Goal: Information Seeking & Learning: Learn about a topic

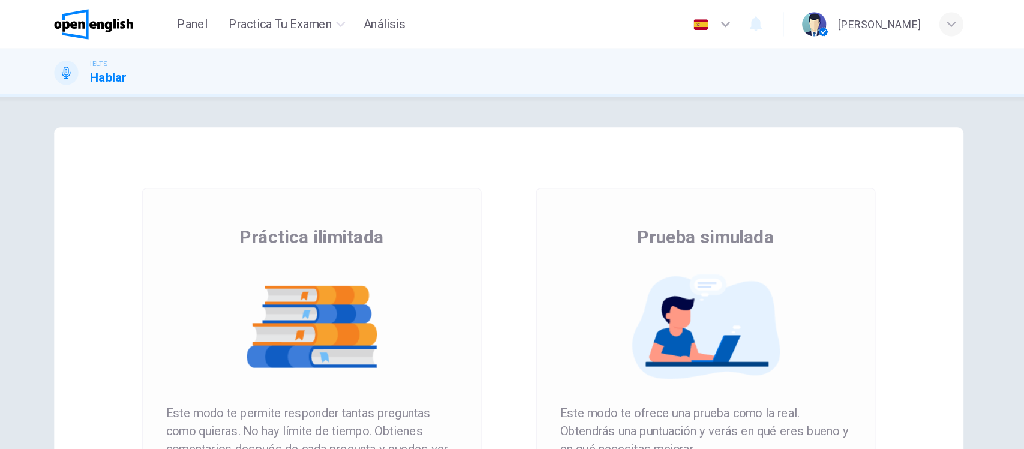
scroll to position [130, 0]
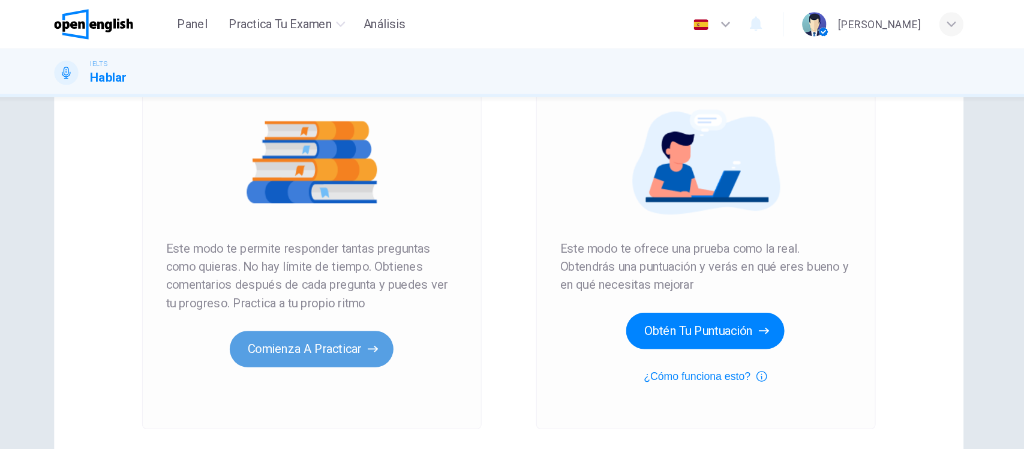
click at [349, 277] on button "Comienza a practicar" at bounding box center [357, 276] width 130 height 29
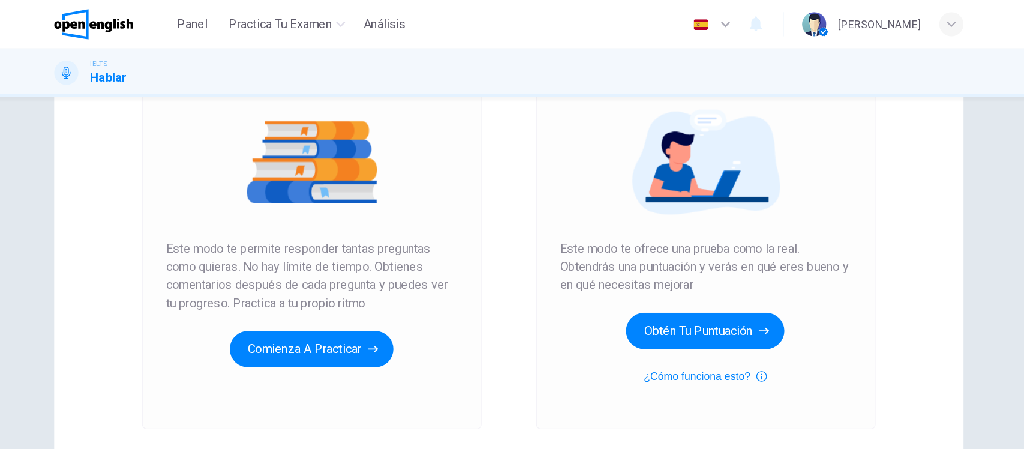
scroll to position [130, 0]
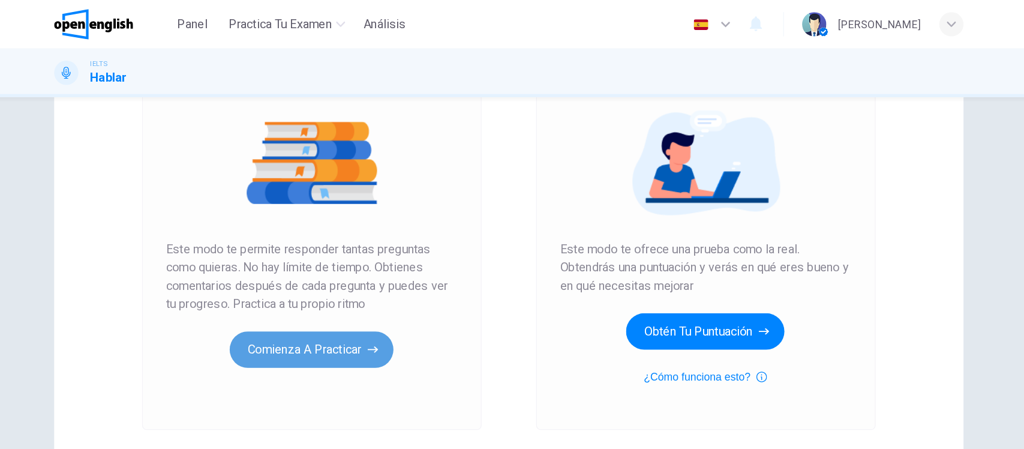
click at [369, 280] on button "Comienza a practicar" at bounding box center [357, 276] width 130 height 29
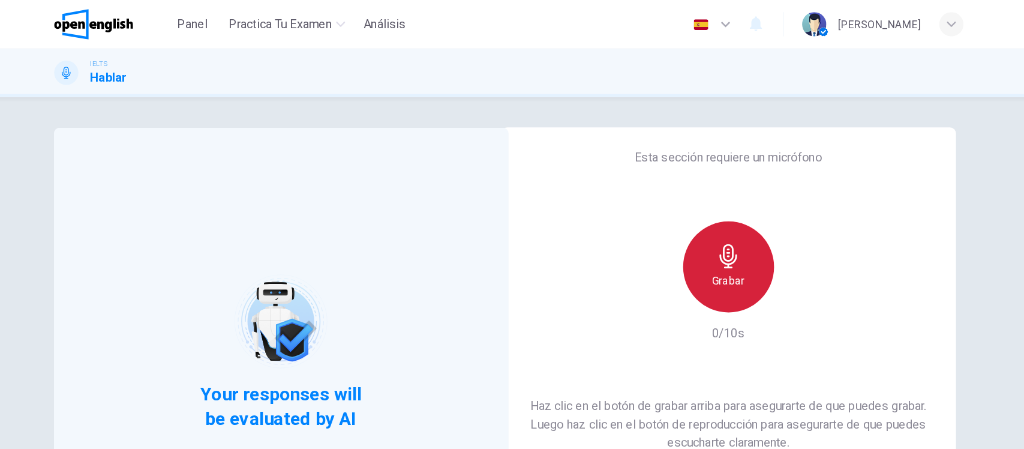
click at [699, 214] on div "Grabar" at bounding box center [687, 211] width 72 height 72
click at [660, 214] on div "Grabar" at bounding box center [687, 211] width 72 height 72
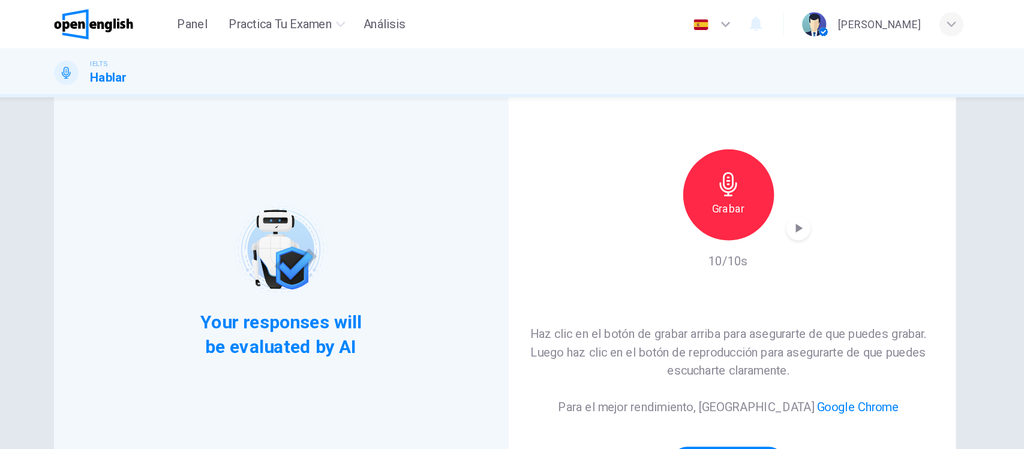
scroll to position [130, 0]
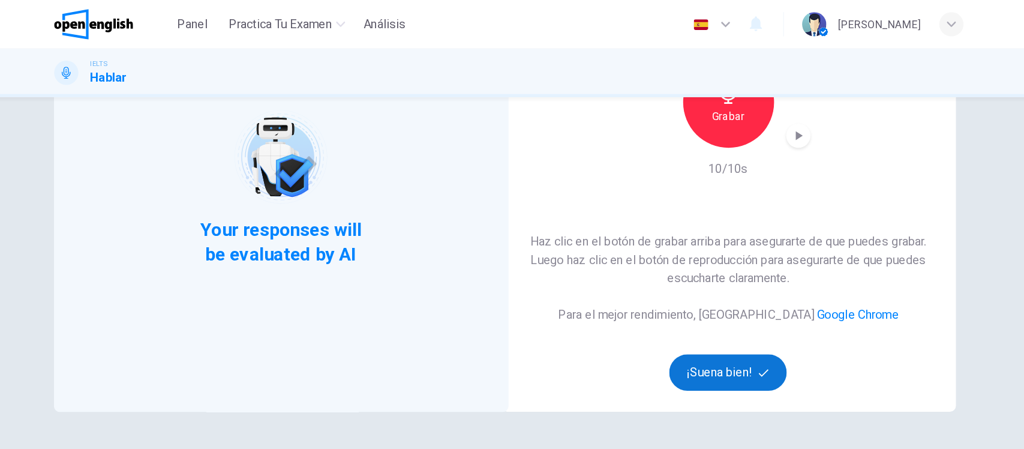
click at [672, 300] on button "¡Suena bien!" at bounding box center [687, 294] width 94 height 29
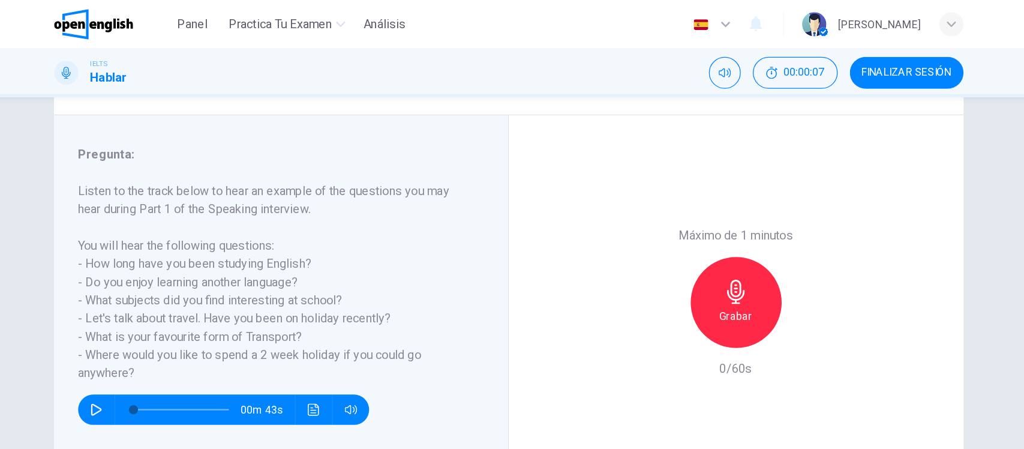
scroll to position [140, 0]
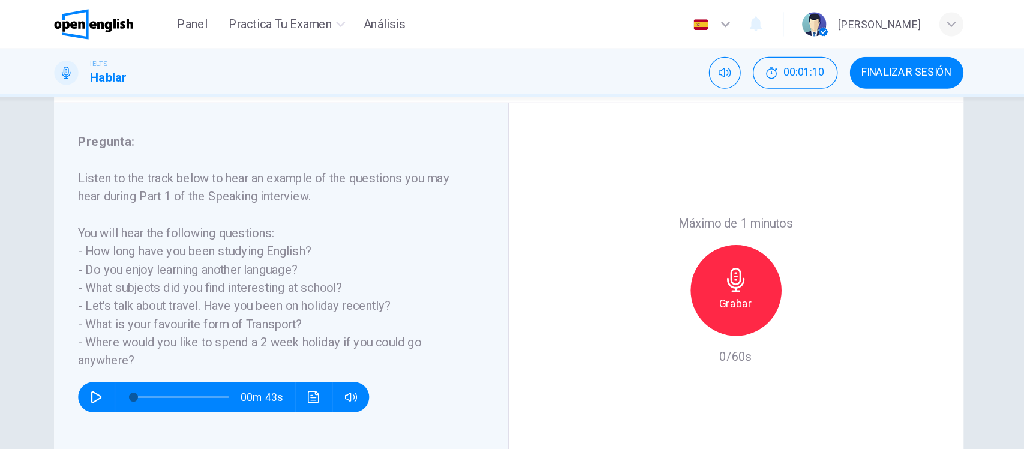
click at [688, 227] on icon "button" at bounding box center [692, 221] width 14 height 19
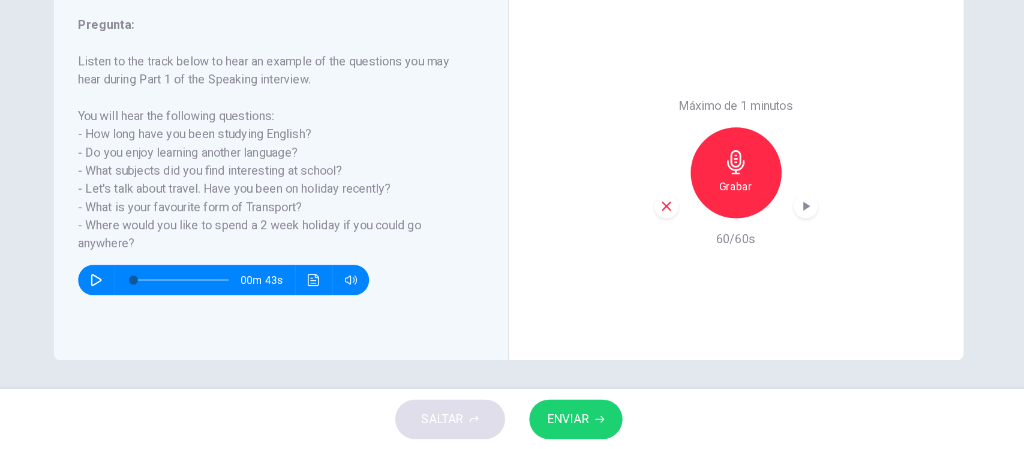
click at [745, 256] on icon "button" at bounding box center [747, 256] width 5 height 7
click at [636, 259] on icon "button" at bounding box center [637, 256] width 7 height 7
click at [683, 217] on icon "button" at bounding box center [692, 221] width 19 height 19
click at [743, 259] on icon "button" at bounding box center [748, 256] width 12 height 12
click at [532, 422] on button "ENVIAR" at bounding box center [566, 424] width 74 height 31
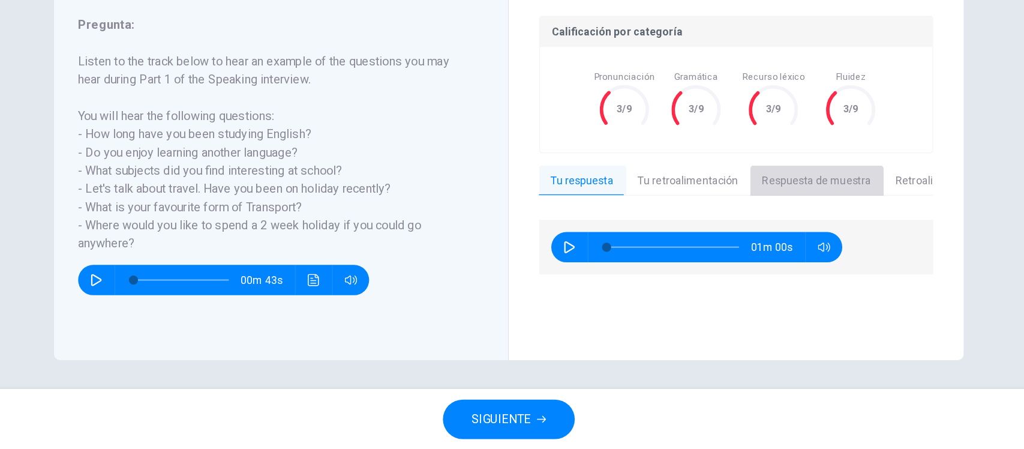
click at [753, 233] on button "Respuesta de muestra" at bounding box center [757, 236] width 106 height 25
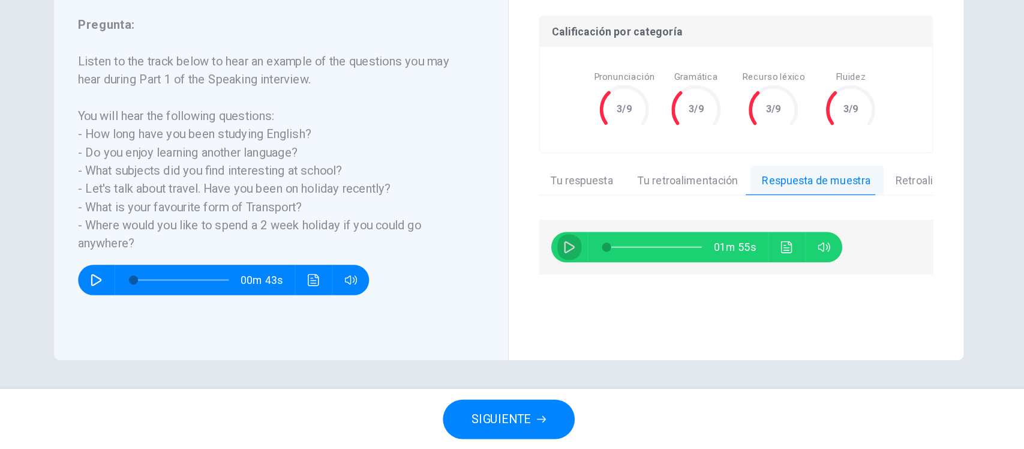
click at [556, 290] on icon "button" at bounding box center [561, 289] width 10 height 10
click at [825, 240] on button "Retroalimentación de muestra" at bounding box center [877, 236] width 135 height 25
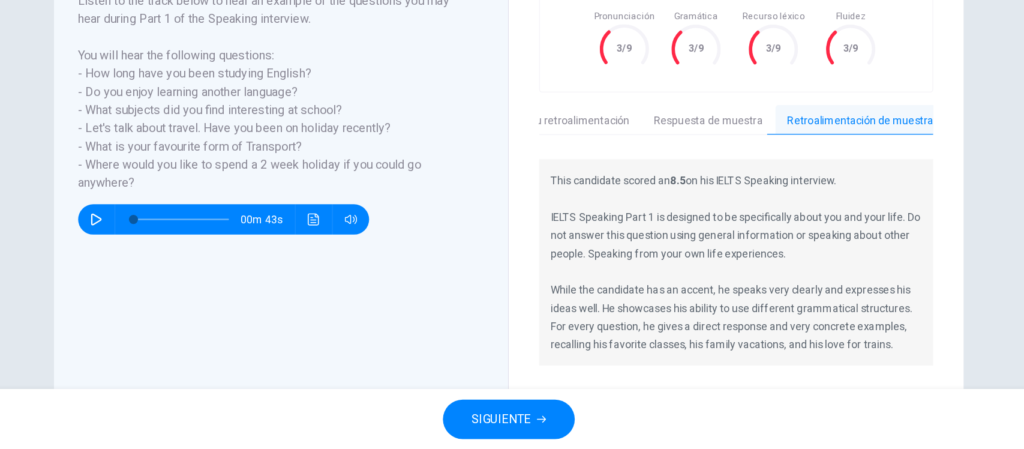
scroll to position [199, 0]
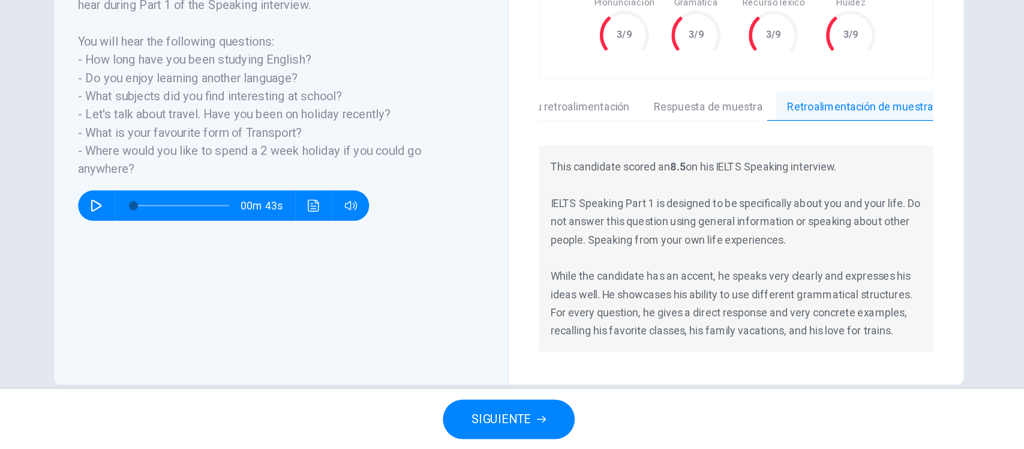
click at [576, 175] on button "Tu retroalimentación" at bounding box center [569, 177] width 98 height 25
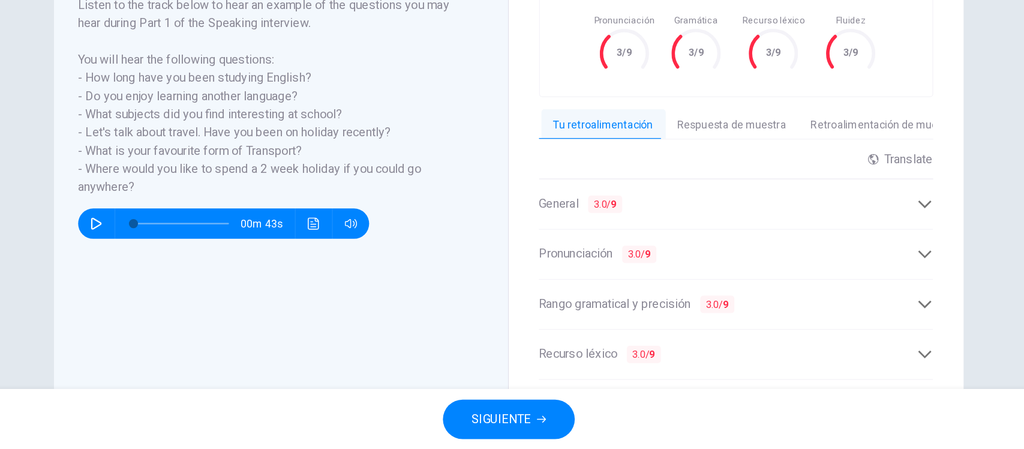
scroll to position [181, 0]
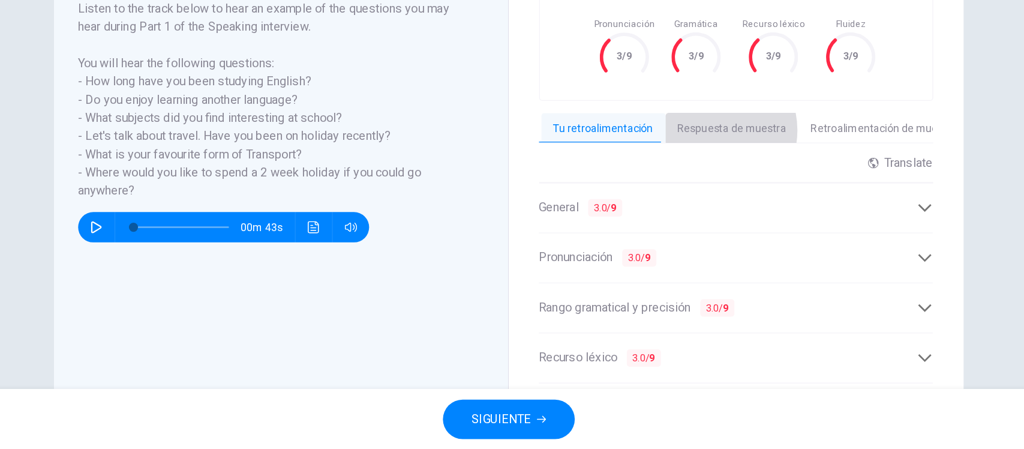
click at [666, 196] on button "Respuesta de muestra" at bounding box center [690, 194] width 106 height 25
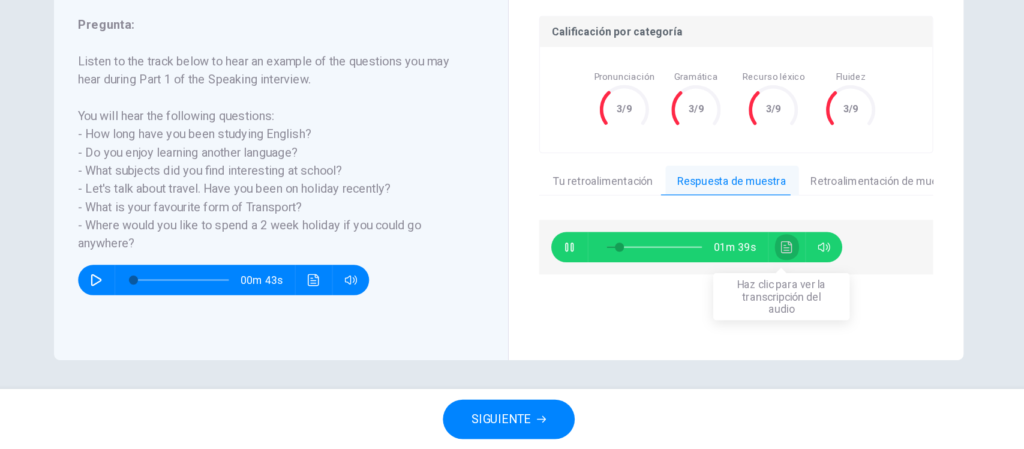
click at [730, 289] on icon "Haz clic para ver la transcripción del audio" at bounding box center [732, 289] width 9 height 10
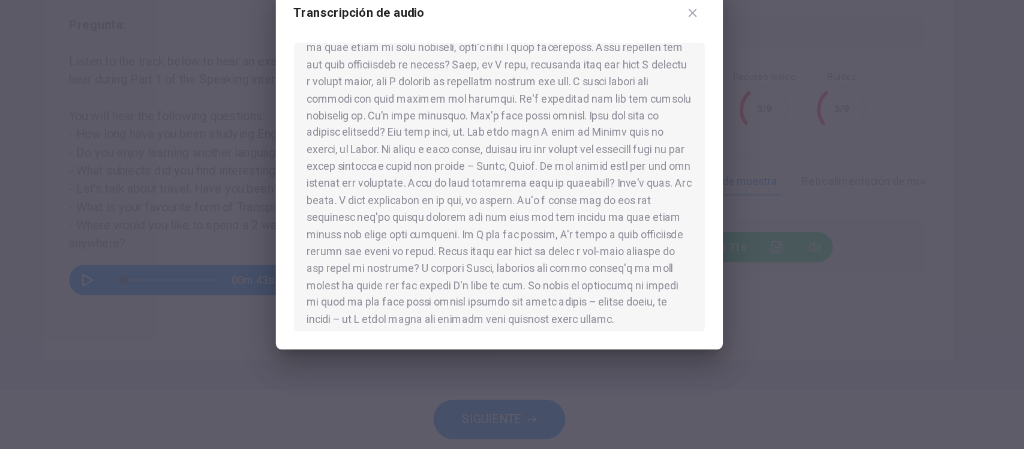
scroll to position [102, 0]
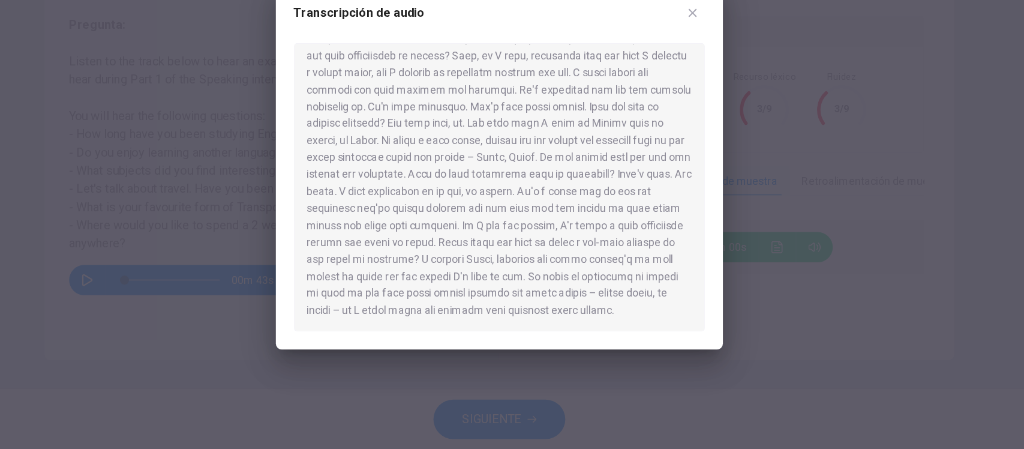
type input "*"
click at [663, 109] on button "button" at bounding box center [665, 103] width 19 height 19
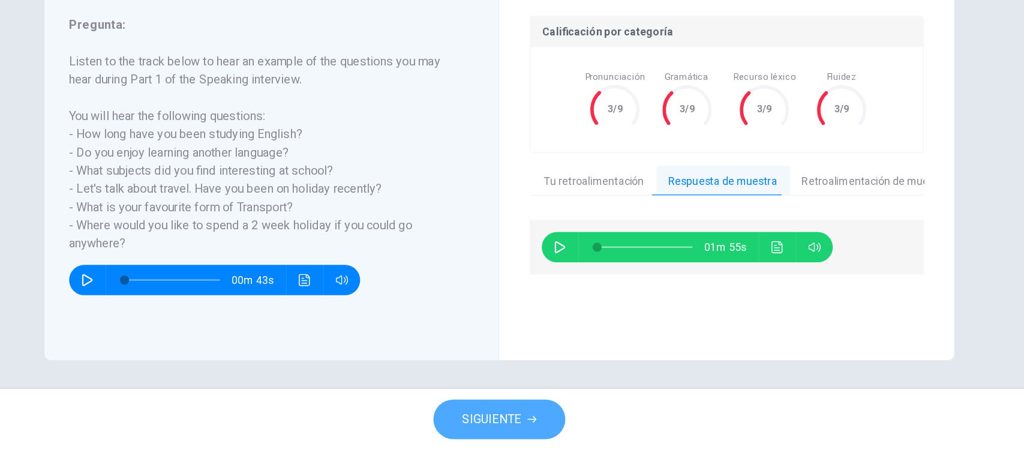
click at [505, 422] on span "SIGUIENTE" at bounding box center [506, 424] width 47 height 17
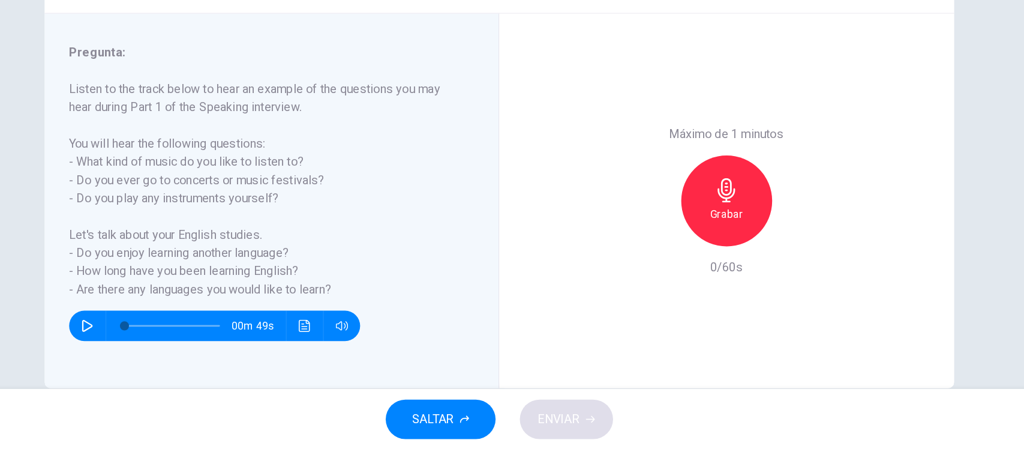
scroll to position [119, 0]
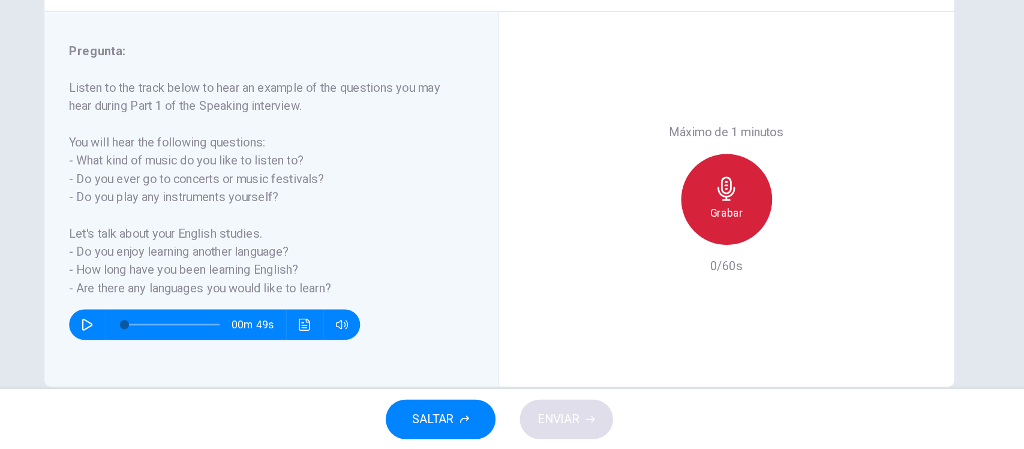
click at [683, 250] on icon "button" at bounding box center [692, 242] width 19 height 19
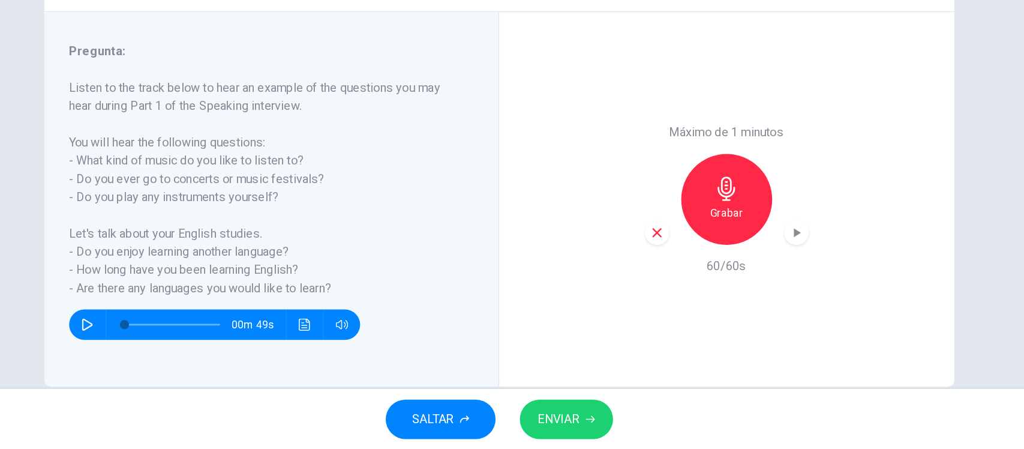
click at [740, 283] on div "button" at bounding box center [747, 277] width 19 height 19
click at [572, 423] on span "ENVIAR" at bounding box center [559, 424] width 33 height 17
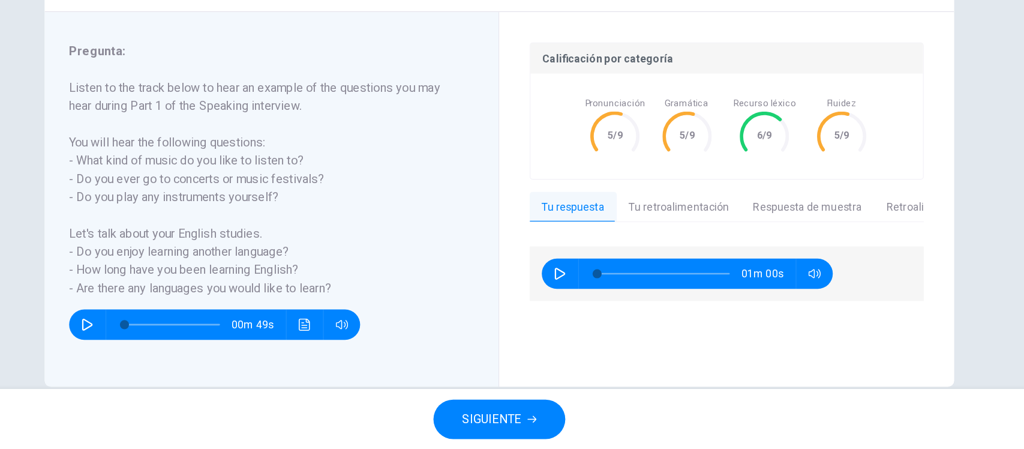
click at [517, 433] on button "SIGUIENTE" at bounding box center [512, 424] width 104 height 31
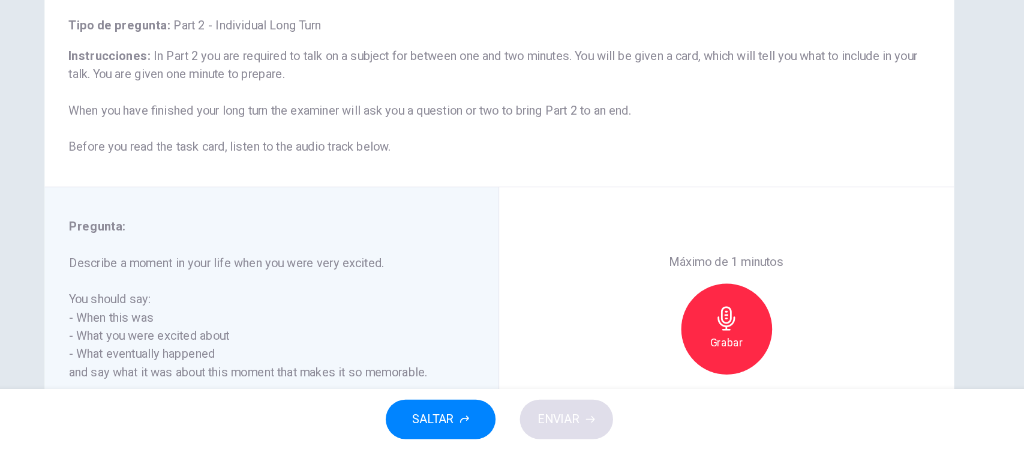
scroll to position [140, 0]
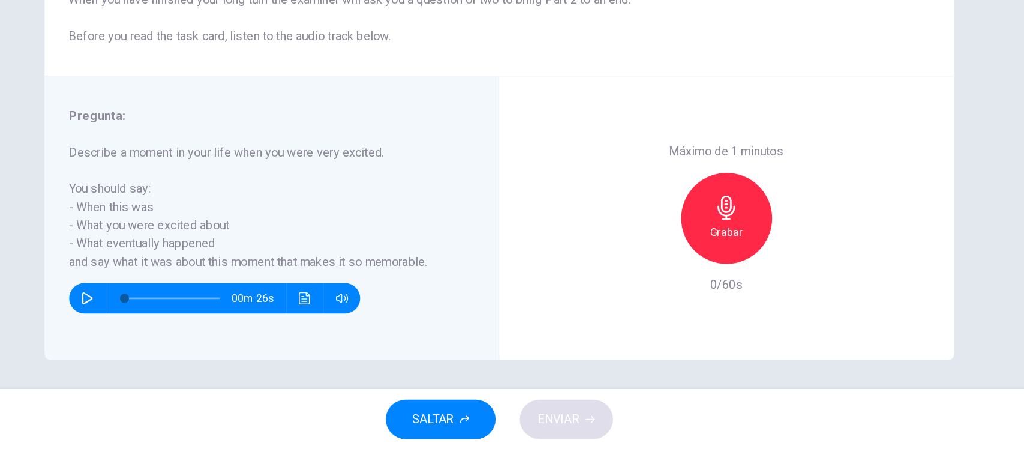
click at [688, 259] on icon "button" at bounding box center [692, 257] width 19 height 19
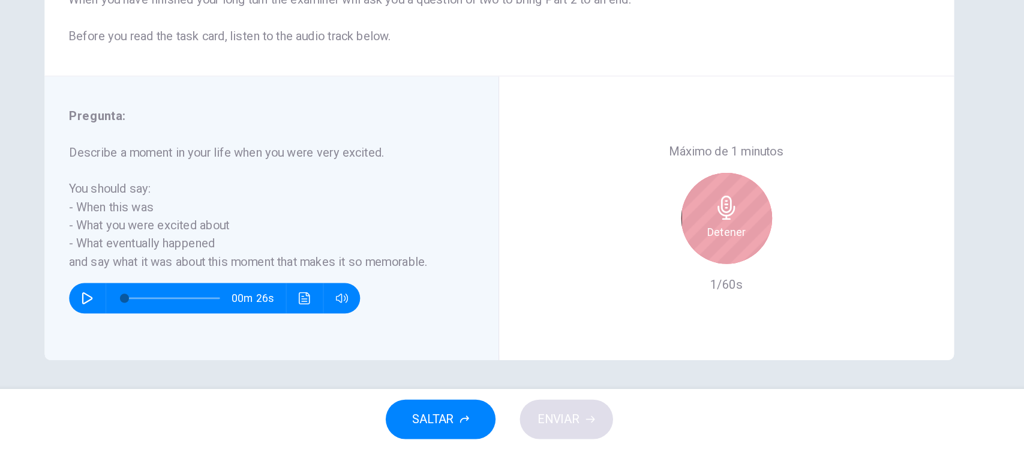
click at [688, 259] on icon "button" at bounding box center [692, 257] width 19 height 19
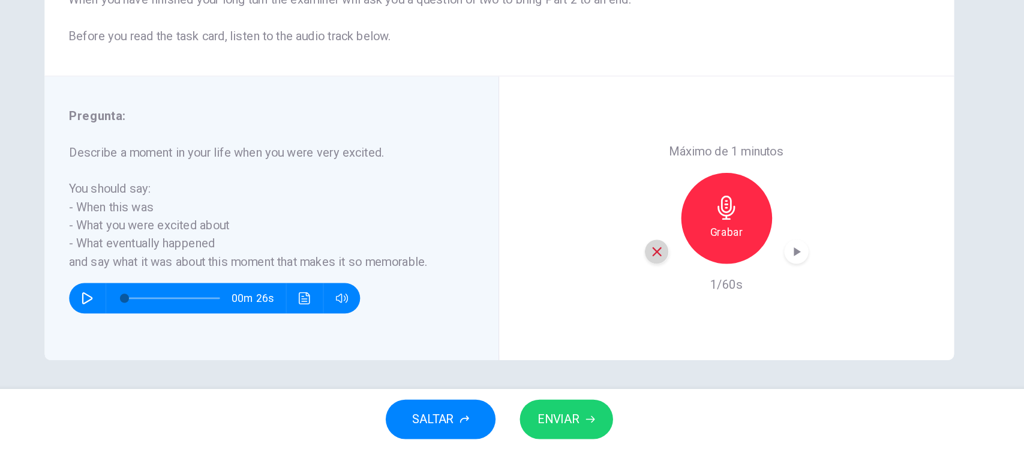
click at [634, 291] on icon "button" at bounding box center [637, 292] width 7 height 7
click at [687, 263] on icon "button" at bounding box center [692, 257] width 19 height 19
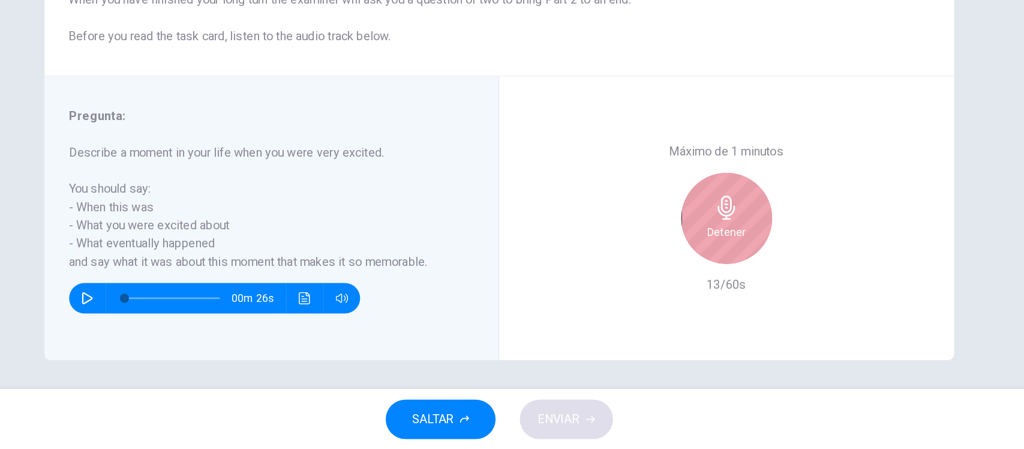
click at [687, 263] on icon "button" at bounding box center [692, 257] width 19 height 19
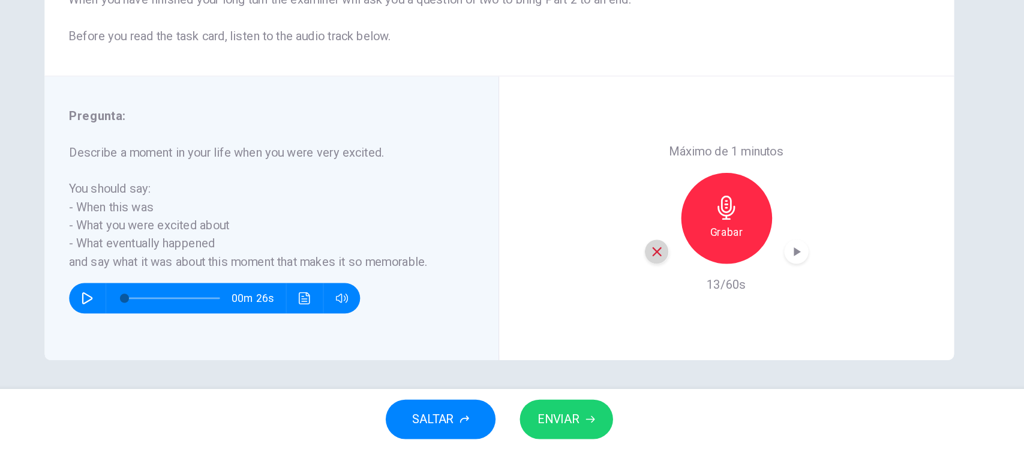
click at [634, 295] on icon "button" at bounding box center [637, 292] width 11 height 11
click at [703, 270] on div "Grabar" at bounding box center [693, 266] width 72 height 72
click at [562, 426] on span "ENVIAR" at bounding box center [559, 424] width 33 height 17
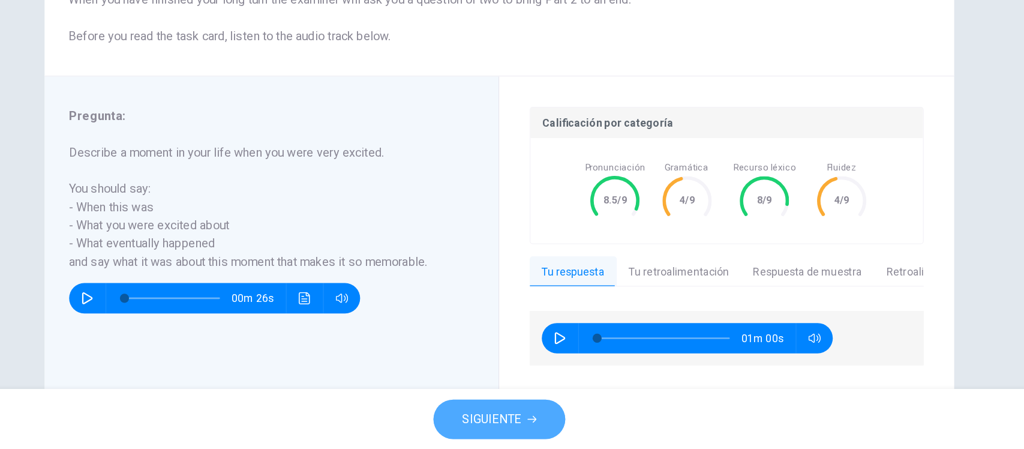
click at [529, 418] on span "SIGUIENTE" at bounding box center [506, 424] width 47 height 17
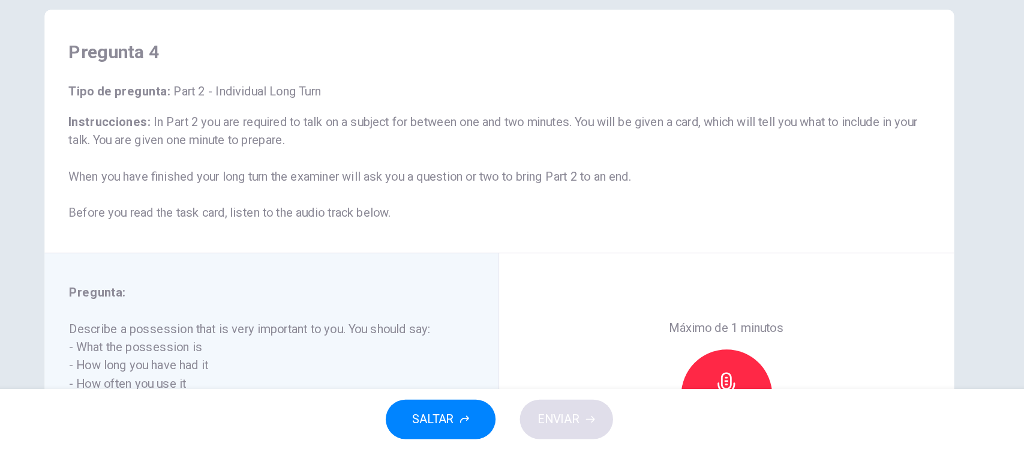
scroll to position [7, 0]
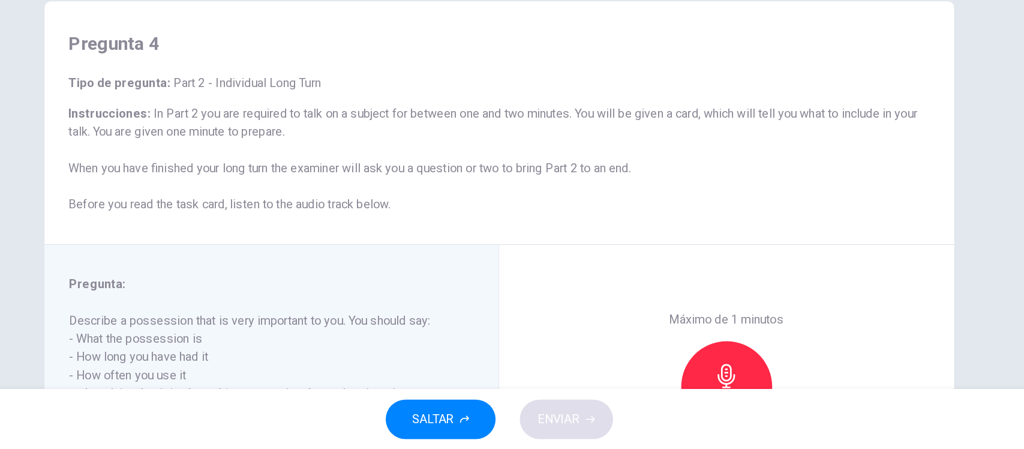
click at [287, 258] on span "In Part 2 you are required to talk on a subject for between one and two minutes…" at bounding box center [508, 218] width 672 height 83
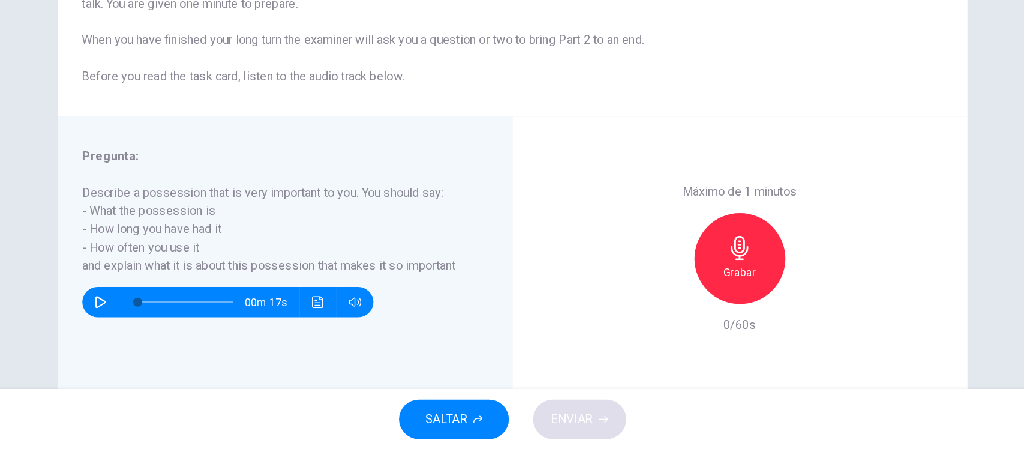
scroll to position [140, 0]
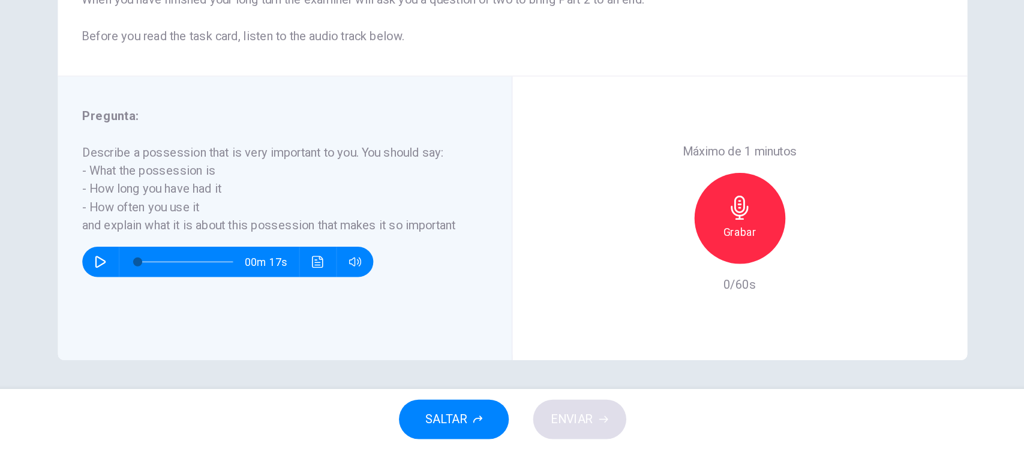
click at [699, 261] on div "Grabar" at bounding box center [693, 266] width 72 height 72
click at [572, 410] on button "ENVIAR" at bounding box center [566, 424] width 74 height 31
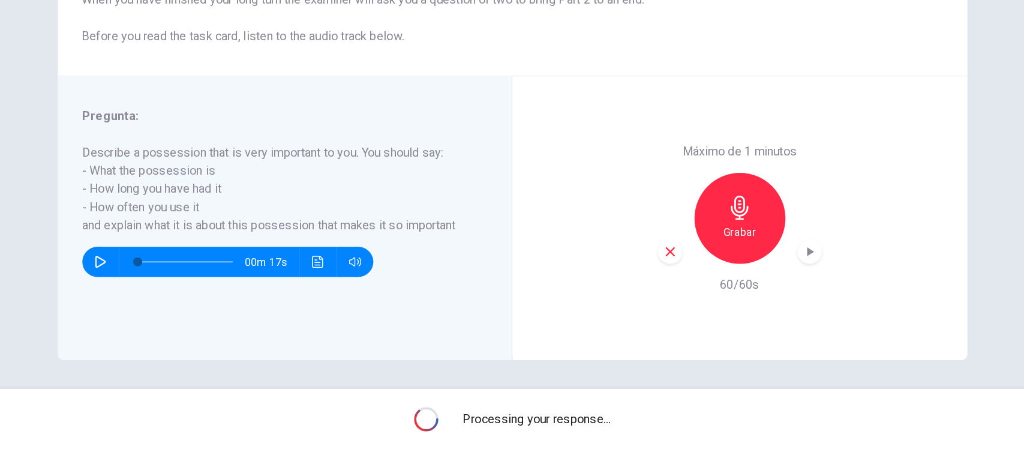
click at [745, 293] on icon "button" at bounding box center [747, 292] width 5 height 7
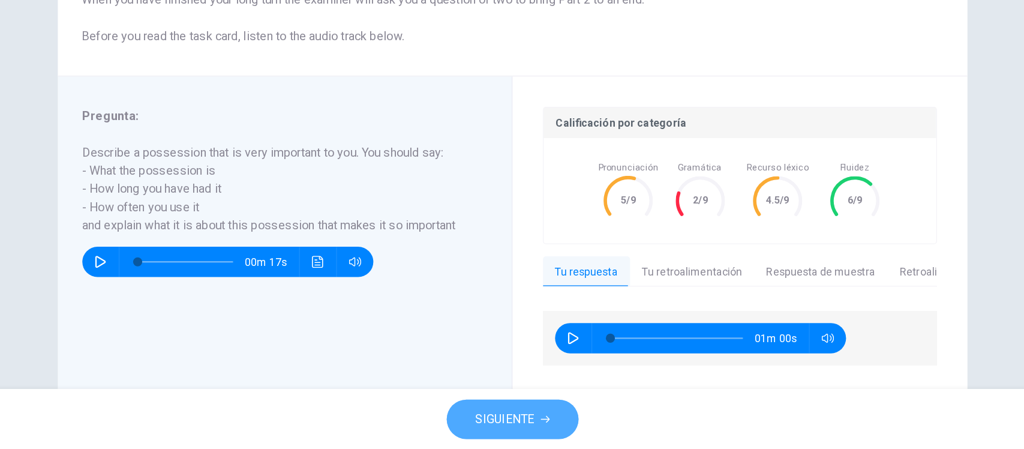
click at [505, 419] on span "SIGUIENTE" at bounding box center [506, 424] width 47 height 17
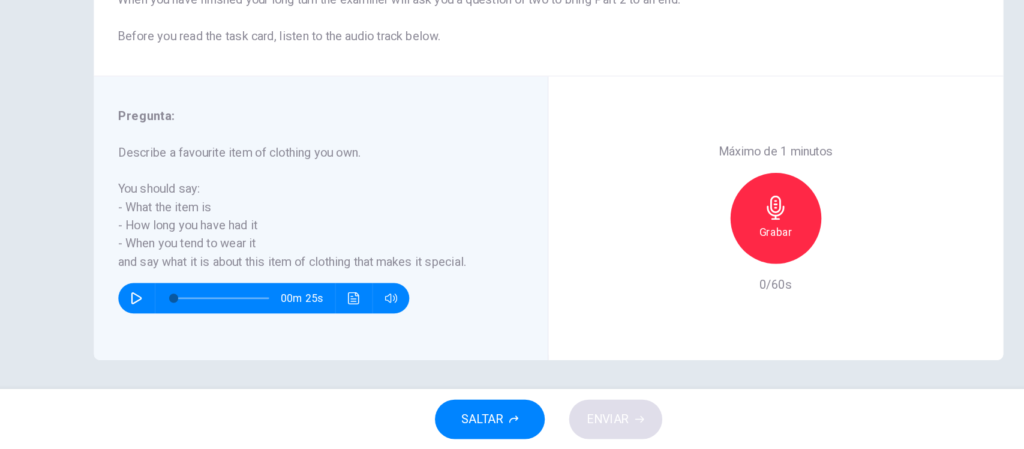
click at [686, 269] on h6 "Grabar" at bounding box center [692, 276] width 26 height 14
click at [571, 424] on span "ENVIAR" at bounding box center [559, 424] width 33 height 17
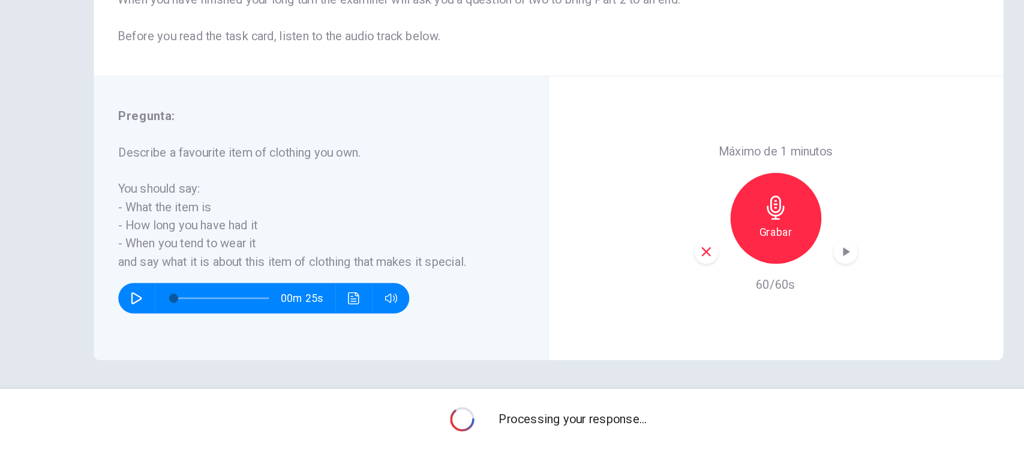
click at [748, 297] on icon "button" at bounding box center [748, 292] width 12 height 12
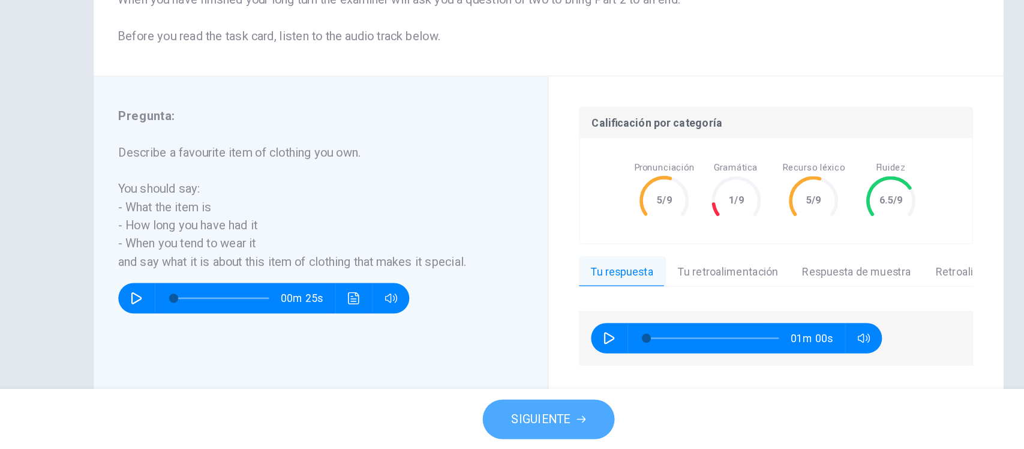
click at [512, 428] on span "SIGUIENTE" at bounding box center [506, 424] width 47 height 17
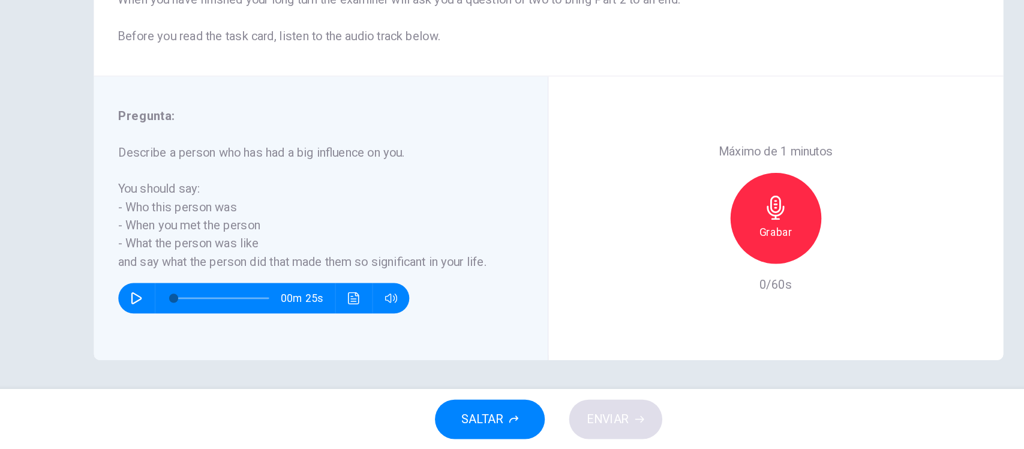
click at [685, 271] on h6 "Grabar" at bounding box center [692, 276] width 26 height 14
click at [547, 418] on span "ENVIAR" at bounding box center [559, 424] width 33 height 17
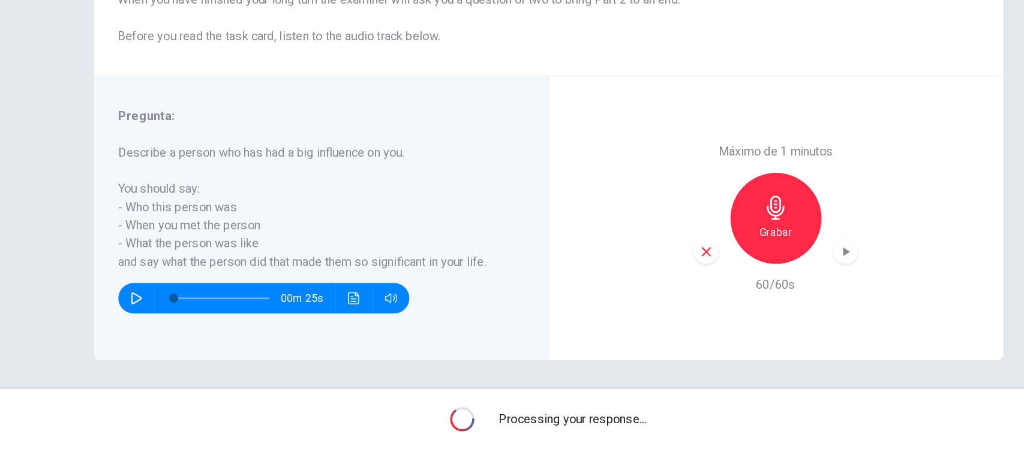
click at [745, 291] on icon "button" at bounding box center [747, 292] width 5 height 7
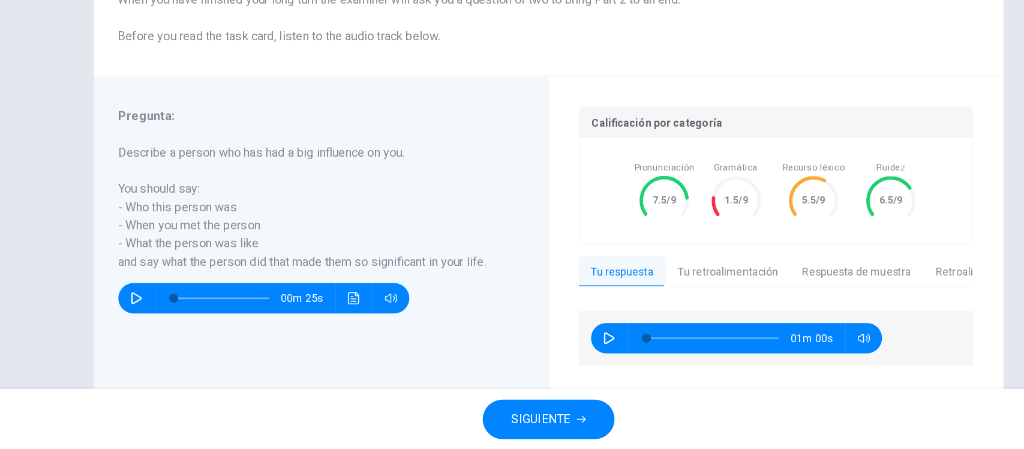
click at [509, 430] on span "SIGUIENTE" at bounding box center [506, 424] width 47 height 17
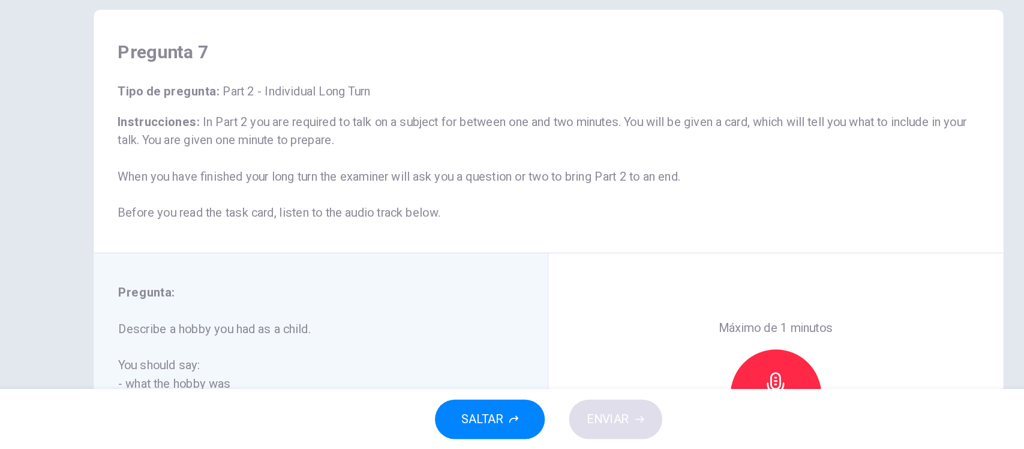
click at [143, 259] on div "Pregunta 7 Tipo de pregunta : Part 2 - Individual Long Turn Instrucciones : In …" at bounding box center [512, 309] width 759 height 417
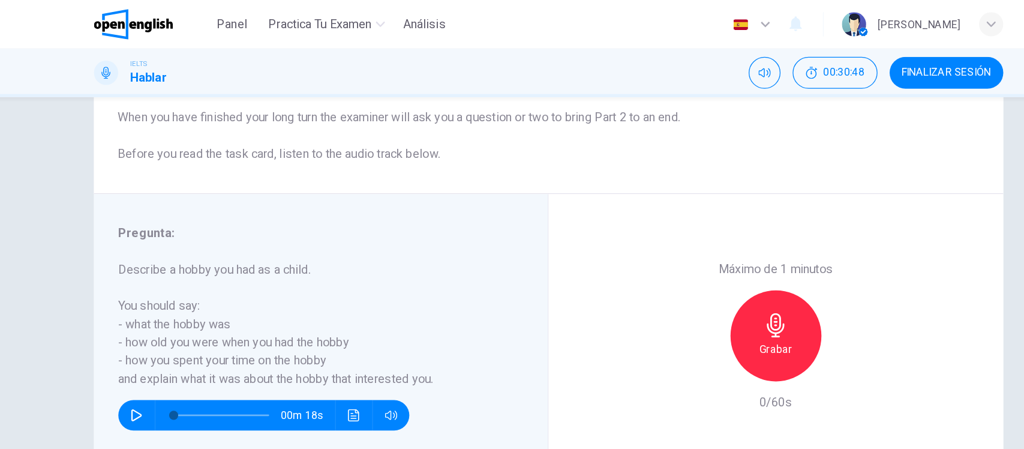
scroll to position [140, 0]
click at [143, 166] on div "Pregunta 7 Tipo de pregunta : Part 2 - Individual Long Turn Instrucciones : In …" at bounding box center [512, 169] width 759 height 417
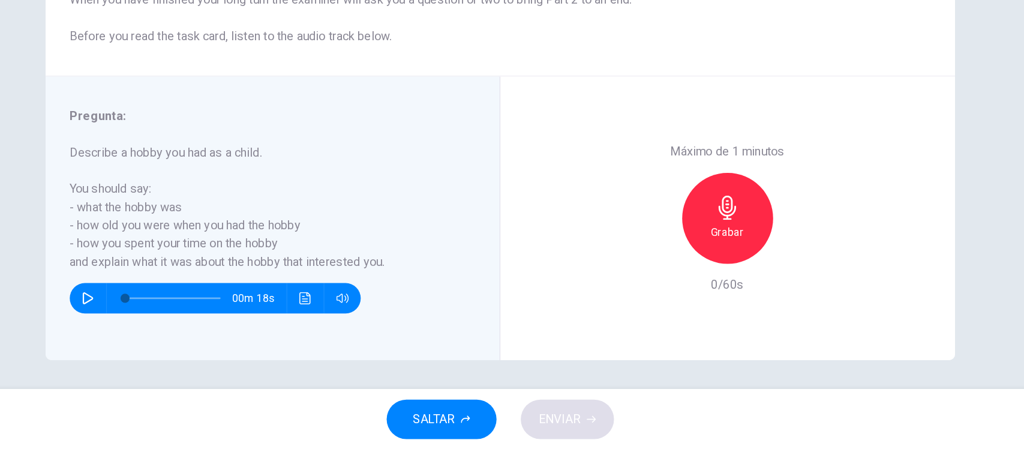
click at [687, 269] on h6 "Grabar" at bounding box center [692, 276] width 26 height 14
click at [546, 435] on button "ENVIAR" at bounding box center [566, 424] width 74 height 31
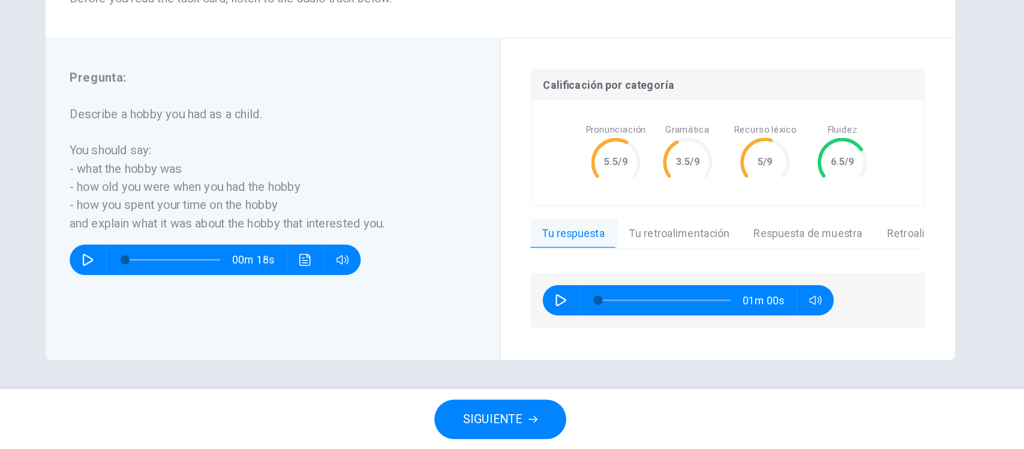
scroll to position [0, 0]
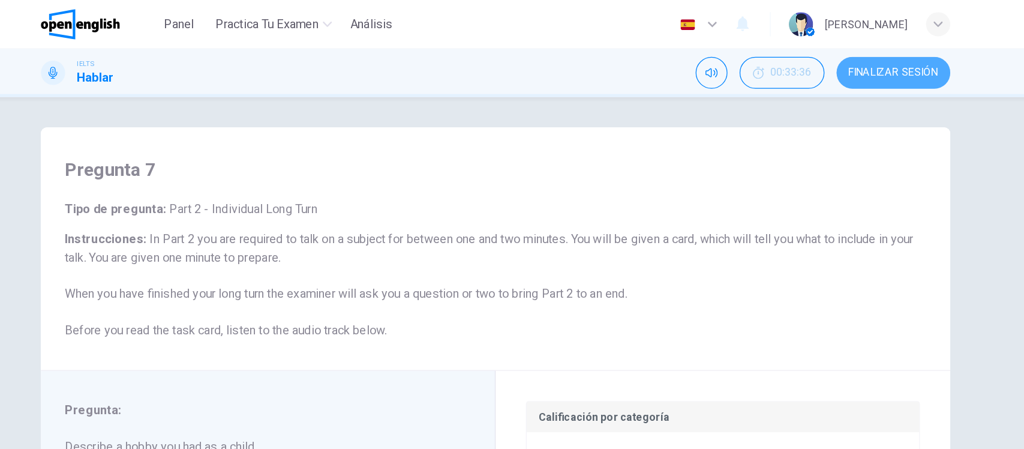
click at [808, 56] on span "FINALIZAR SESIÓN" at bounding box center [827, 58] width 71 height 10
